Goal: Navigation & Orientation: Find specific page/section

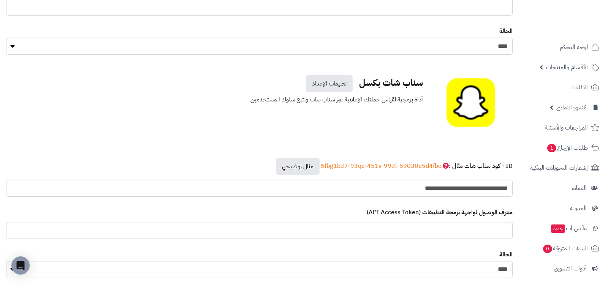
scroll to position [2849, 0]
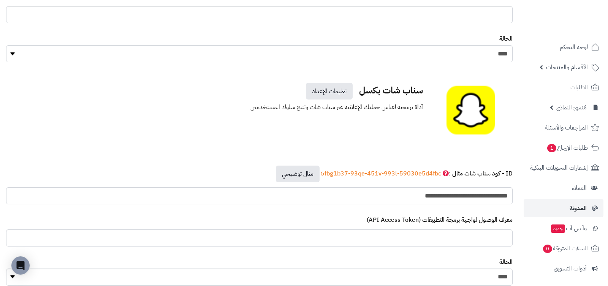
scroll to position [102, 0]
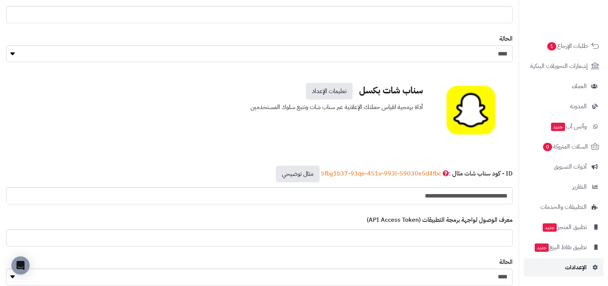
click at [568, 263] on span "الإعدادات" at bounding box center [576, 267] width 22 height 11
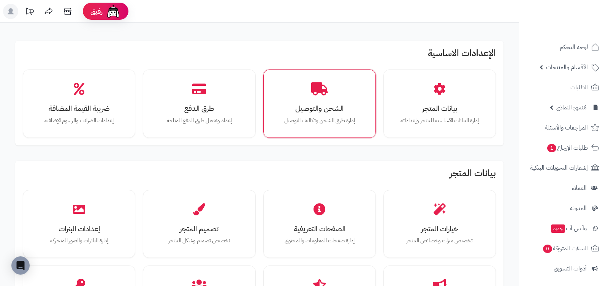
scroll to position [137, 0]
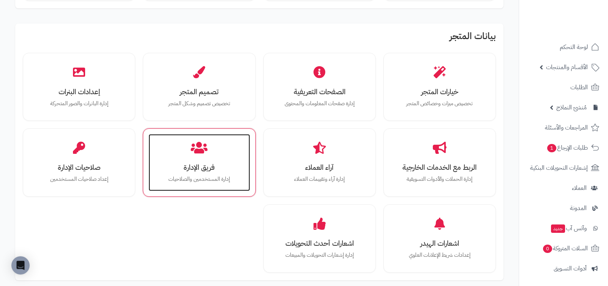
click at [236, 155] on div "فريق الإدارة إدارة المستخدمين والصلاحيات" at bounding box center [199, 162] width 101 height 57
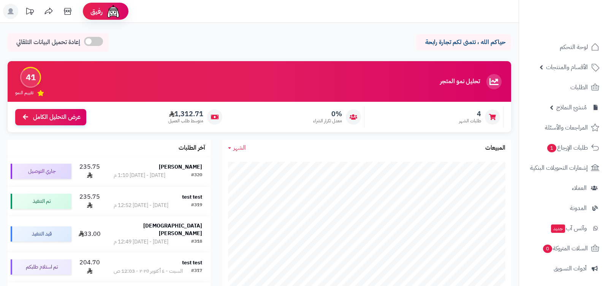
scroll to position [102, 0]
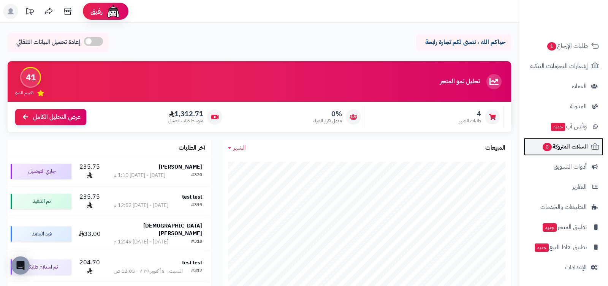
click at [569, 139] on link "السلات المتروكة 0" at bounding box center [564, 147] width 80 height 18
